Goal: Navigation & Orientation: Find specific page/section

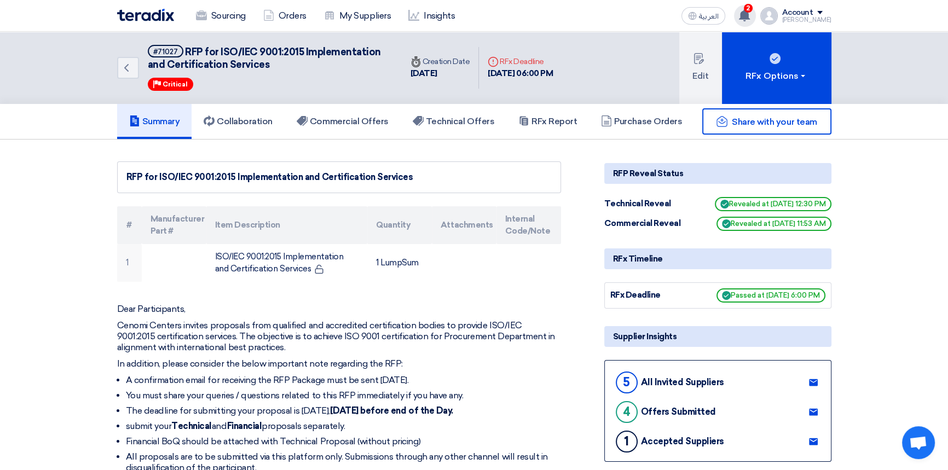
click at [750, 15] on use at bounding box center [744, 15] width 11 height 12
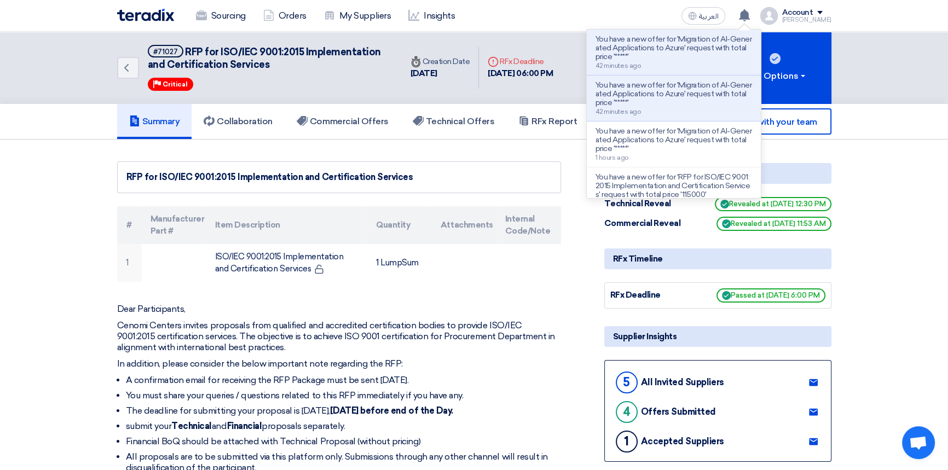
click at [141, 9] on img at bounding box center [145, 15] width 57 height 13
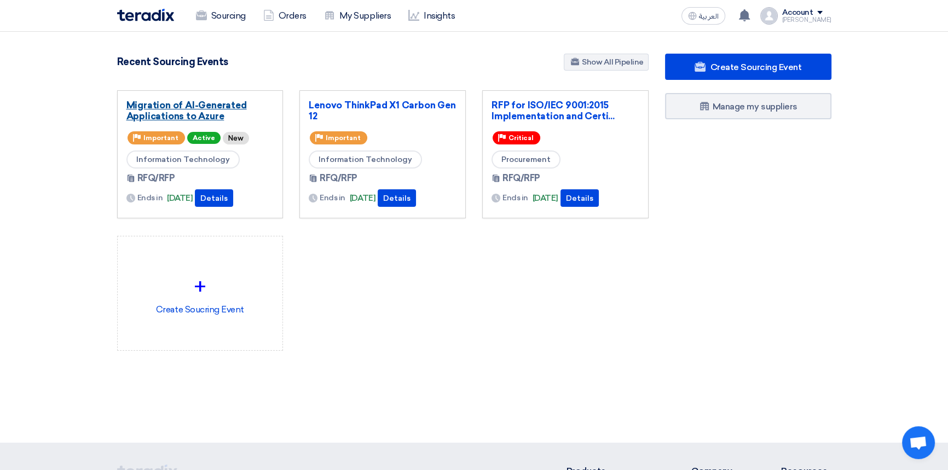
click at [179, 107] on link "Migration of AI-Generated Applications to Azure" at bounding box center [200, 111] width 148 height 22
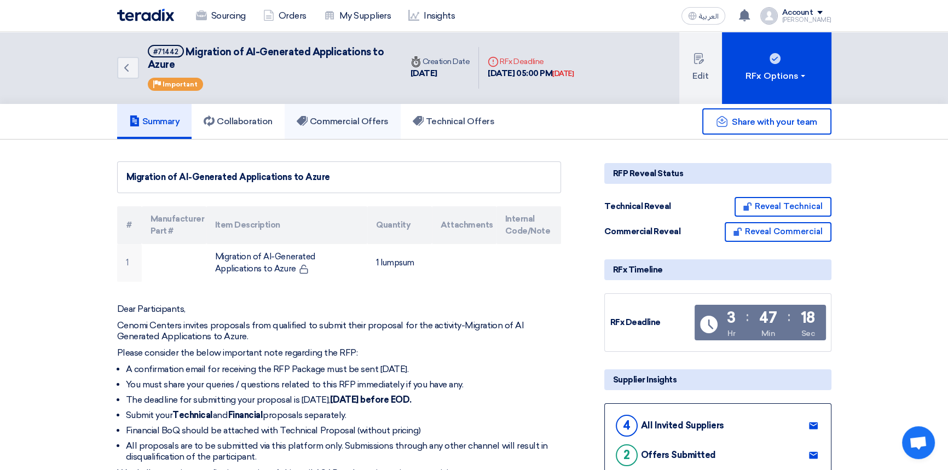
click at [346, 120] on h5 "Commercial Offers" at bounding box center [343, 121] width 92 height 11
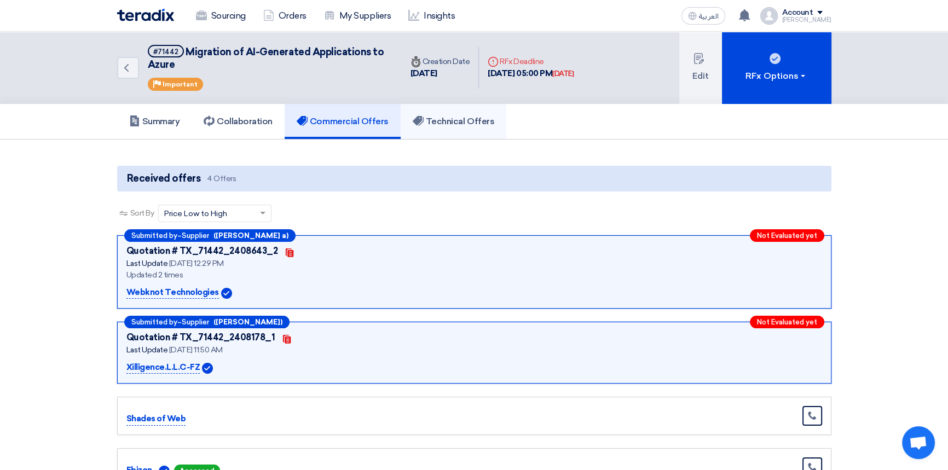
click at [478, 123] on h5 "Technical Offers" at bounding box center [454, 121] width 82 height 11
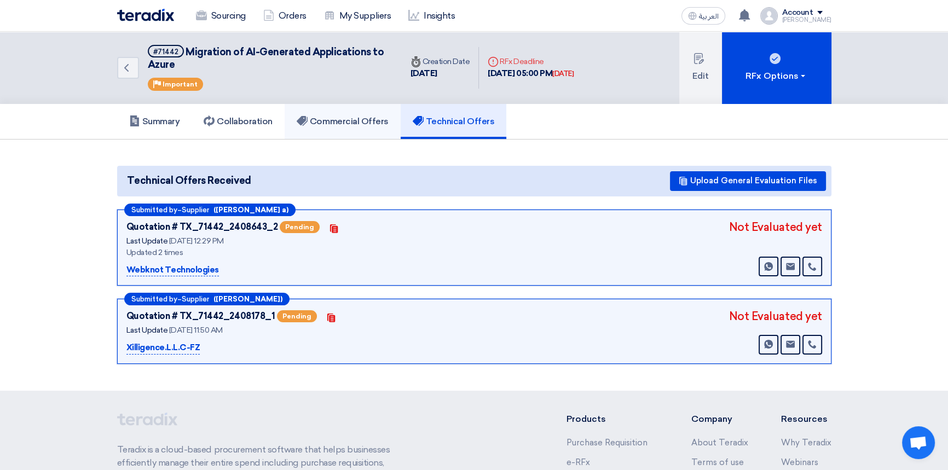
click at [342, 124] on h5 "Commercial Offers" at bounding box center [343, 121] width 92 height 11
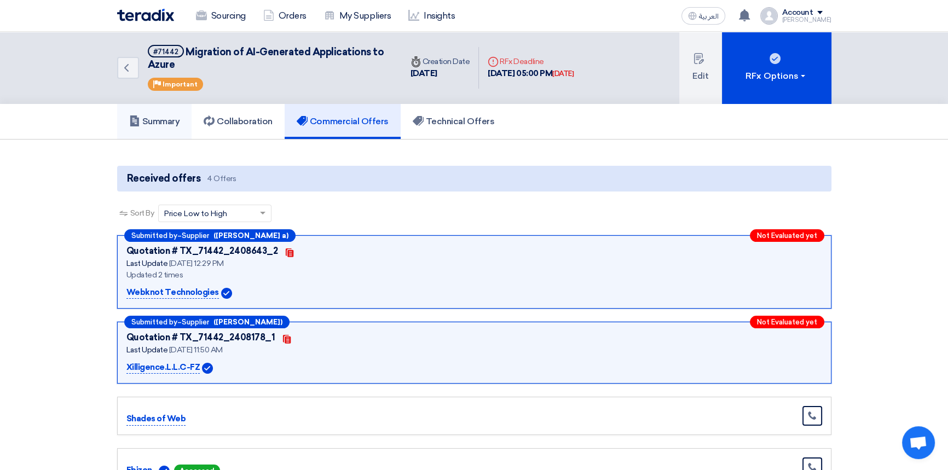
click at [174, 119] on h5 "Summary" at bounding box center [154, 121] width 51 height 11
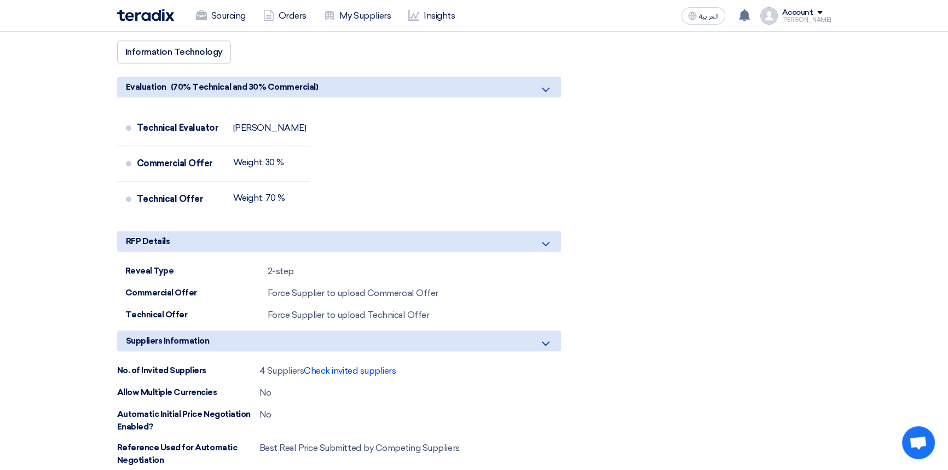
scroll to position [647, 0]
click at [367, 371] on span "Check invited suppliers" at bounding box center [350, 370] width 92 height 10
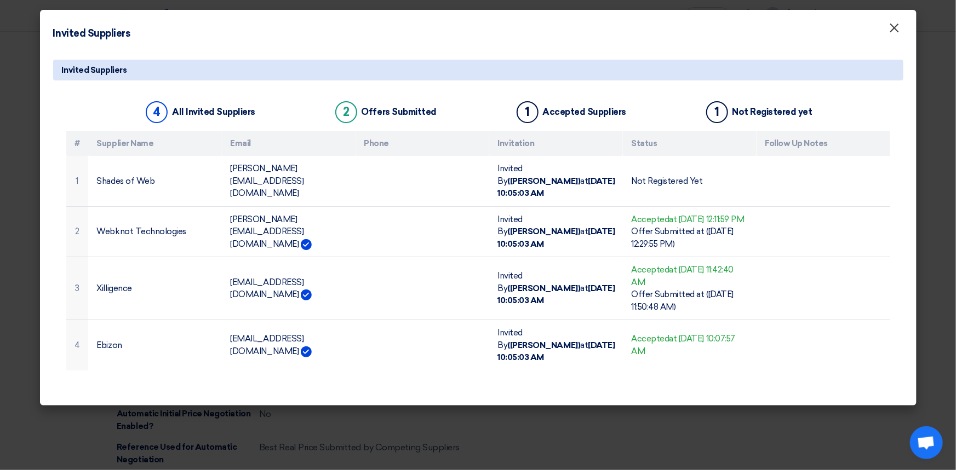
click at [891, 32] on span "×" at bounding box center [894, 31] width 11 height 22
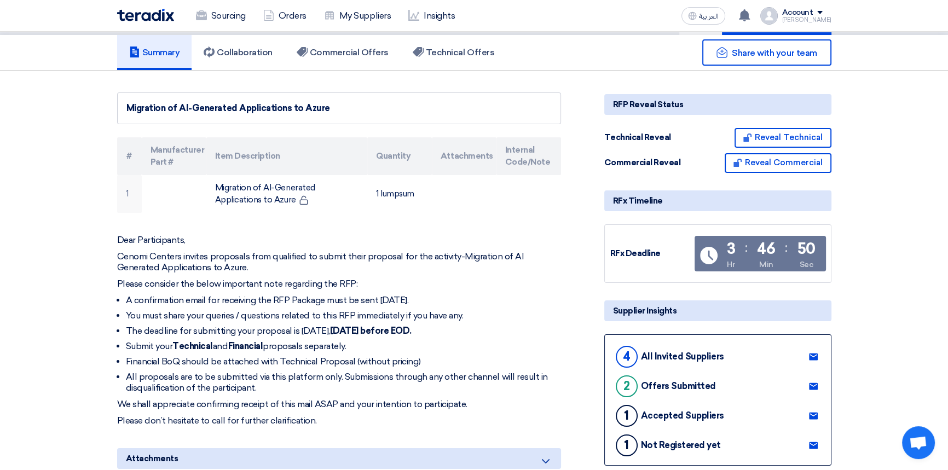
scroll to position [0, 0]
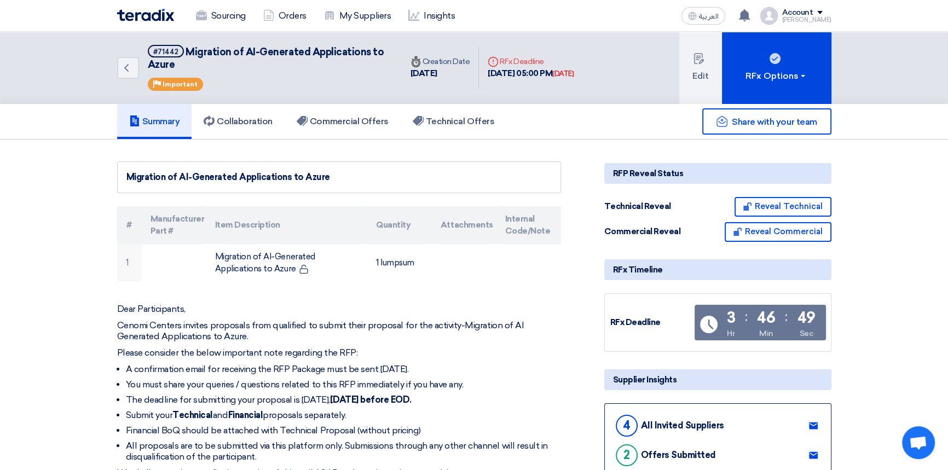
click at [137, 16] on img at bounding box center [145, 15] width 57 height 13
